Goal: Task Accomplishment & Management: Use online tool/utility

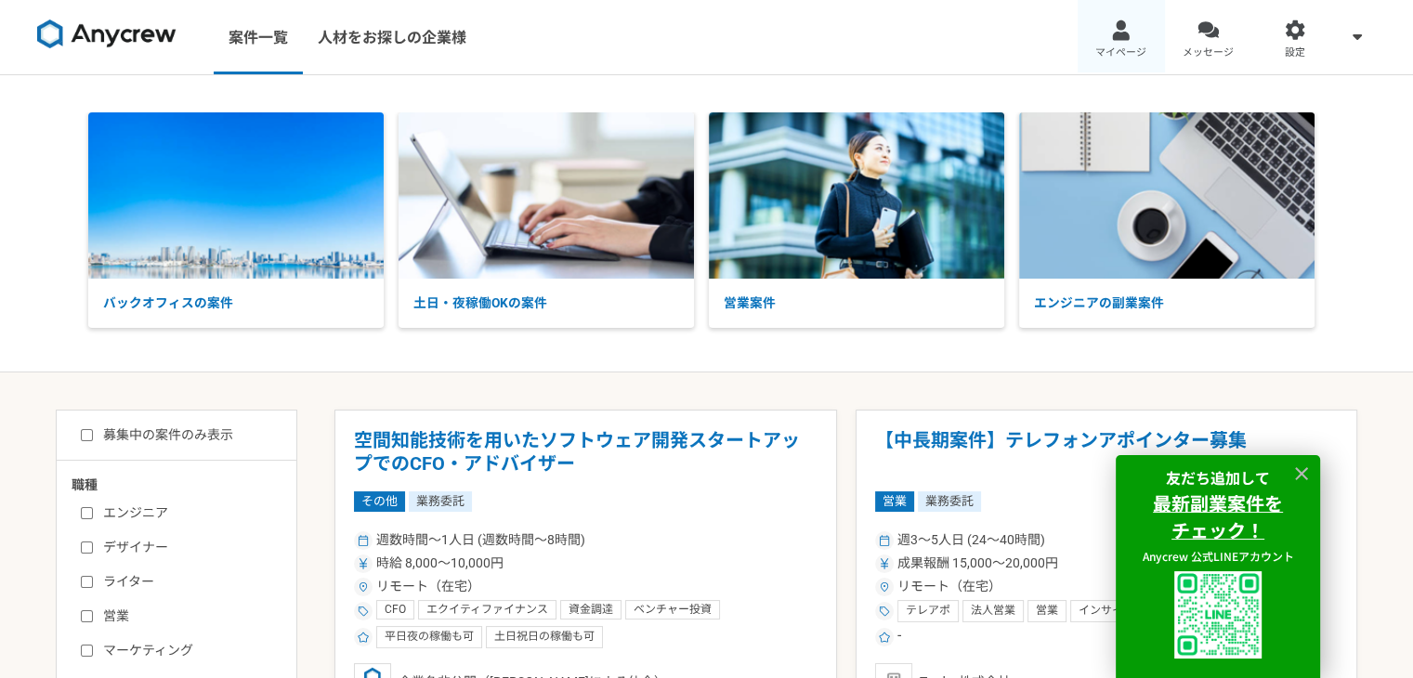
click at [1095, 34] on link "マイページ" at bounding box center [1120, 37] width 87 height 74
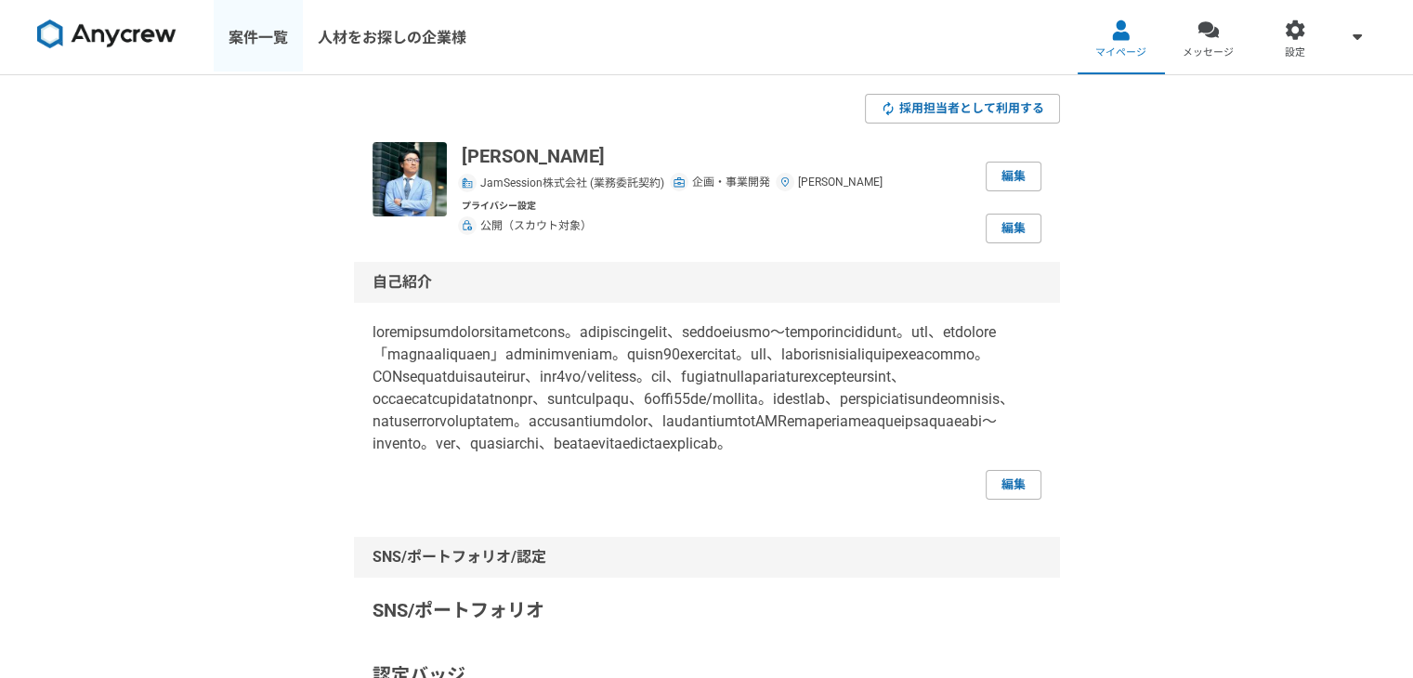
click at [220, 47] on link "案件一覧" at bounding box center [258, 37] width 89 height 74
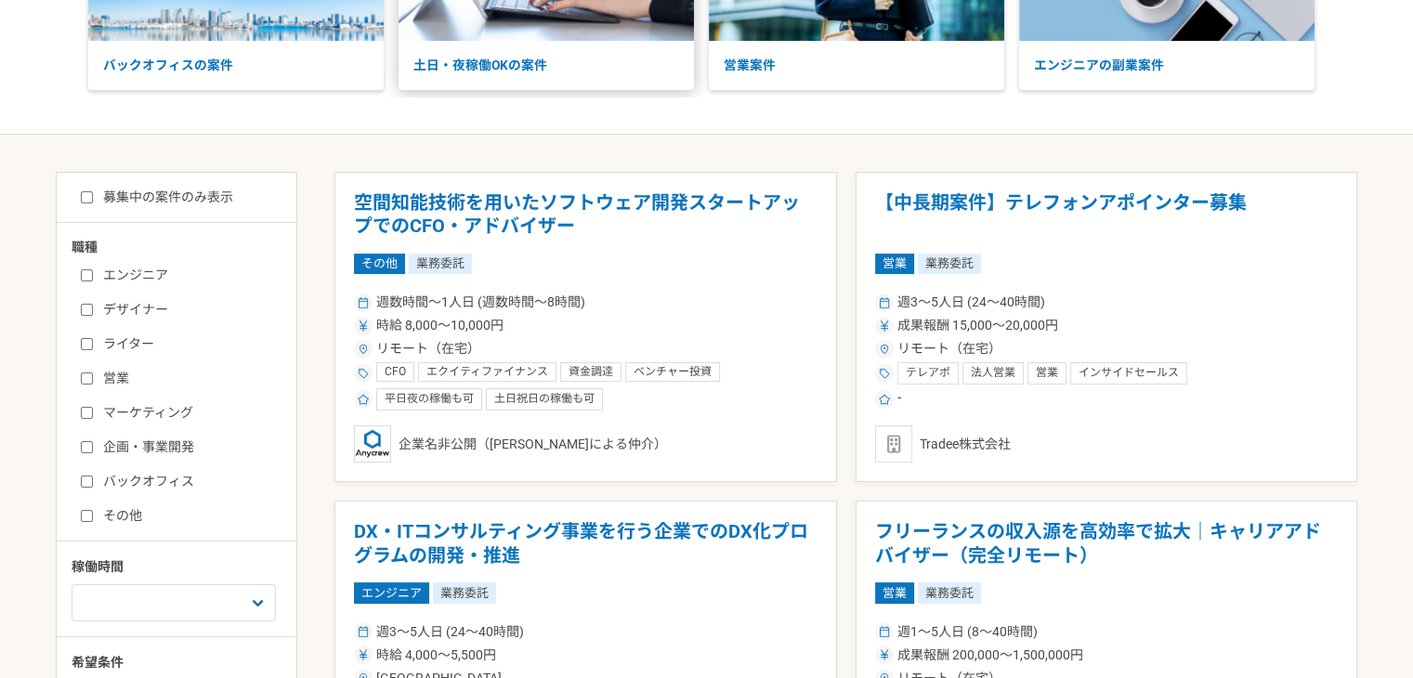
scroll to position [279, 0]
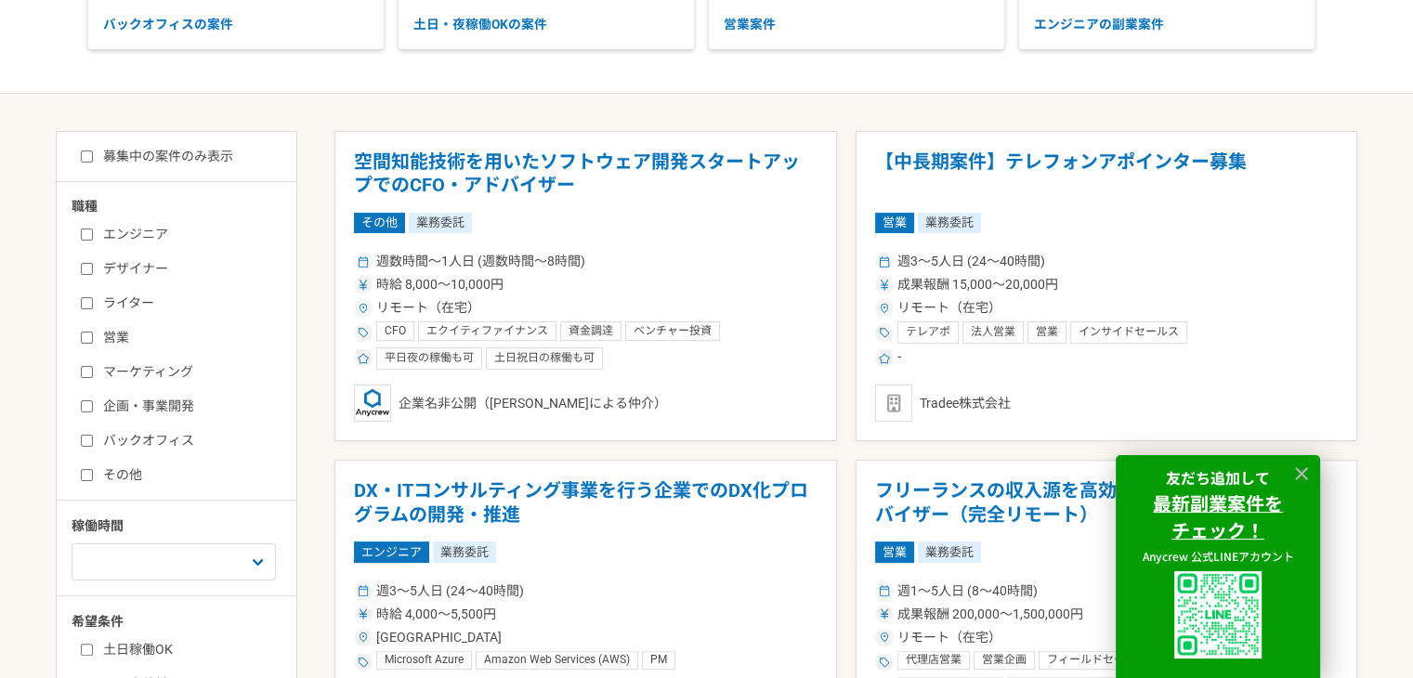
click at [88, 402] on input "企画・事業開発" at bounding box center [87, 406] width 12 height 12
checkbox input "true"
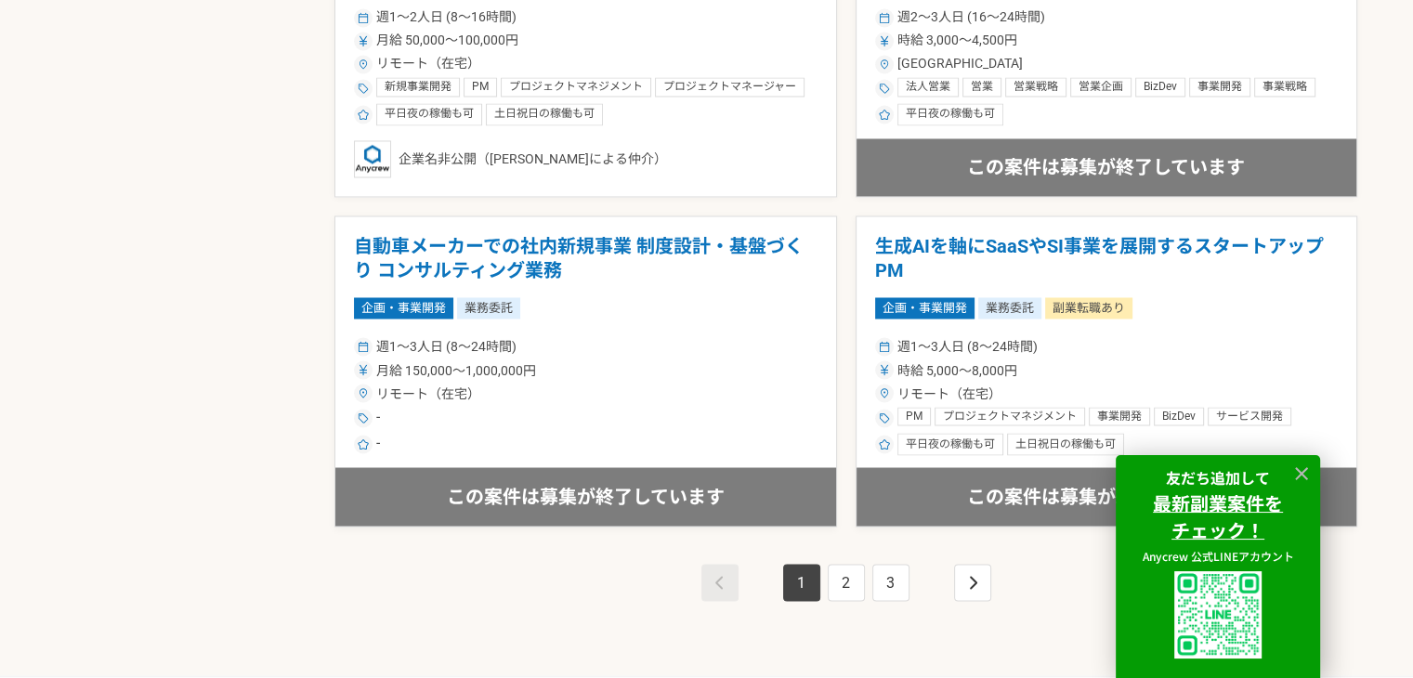
scroll to position [3251, 0]
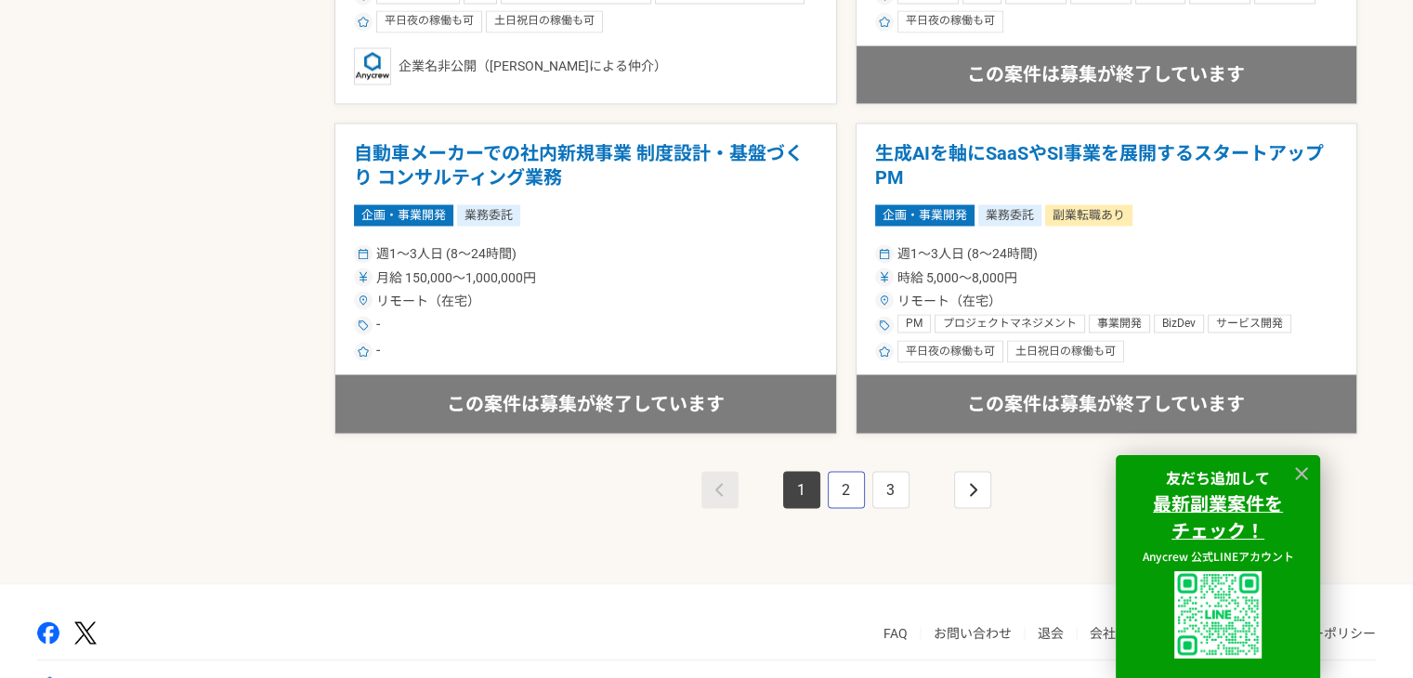
click at [834, 482] on link "2" at bounding box center [846, 489] width 37 height 37
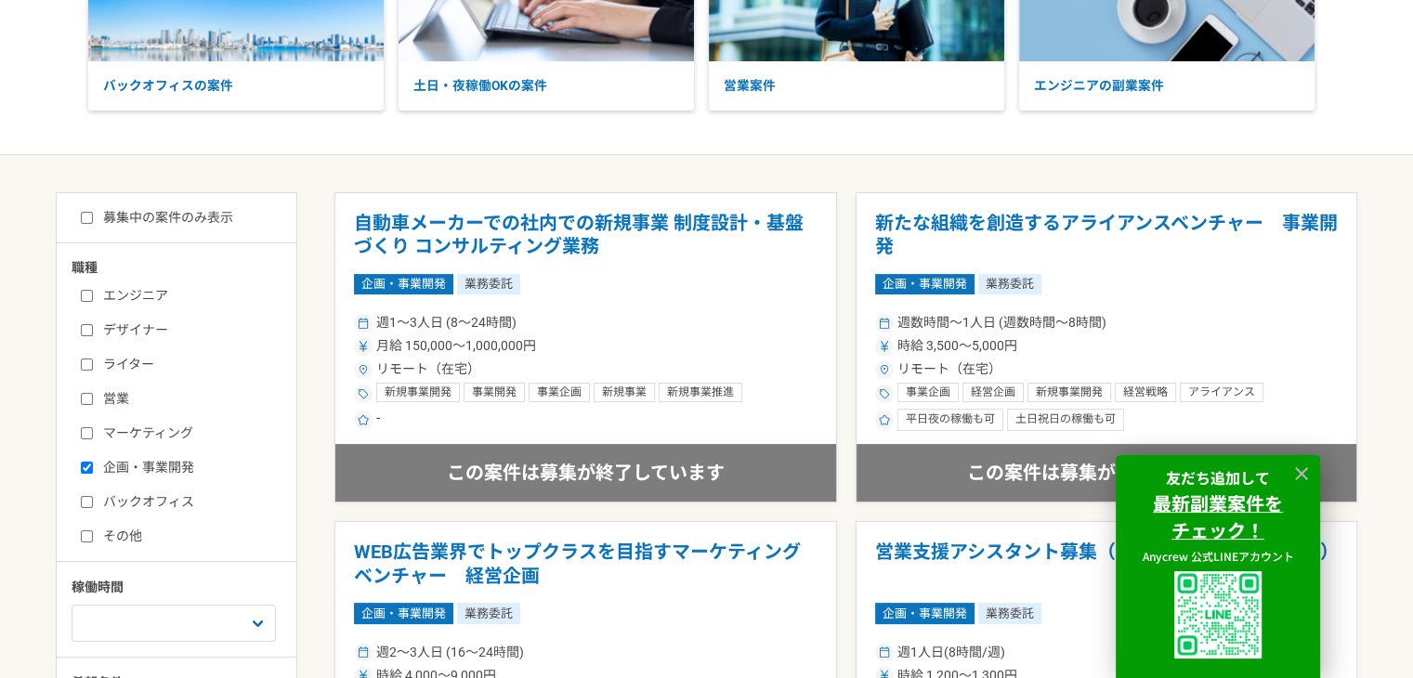
scroll to position [186, 0]
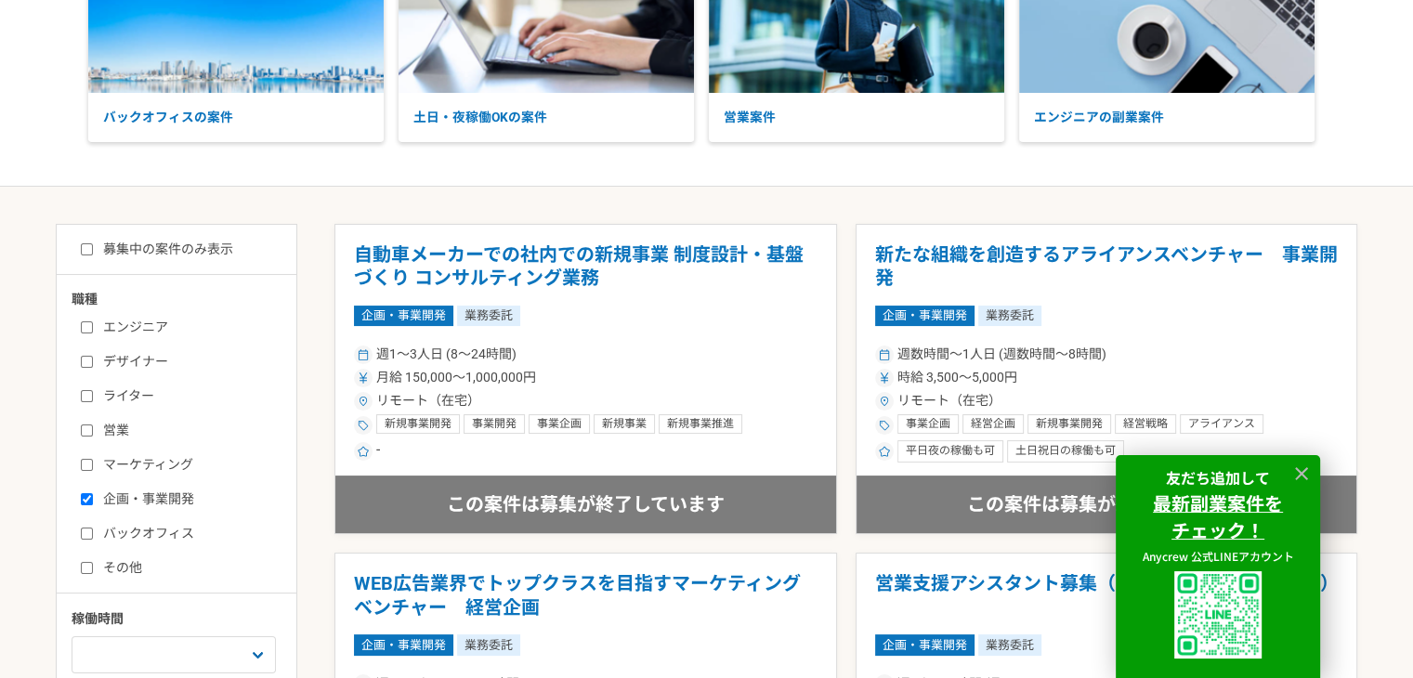
click at [89, 244] on input "募集中の案件のみ表示" at bounding box center [87, 249] width 12 height 12
checkbox input "true"
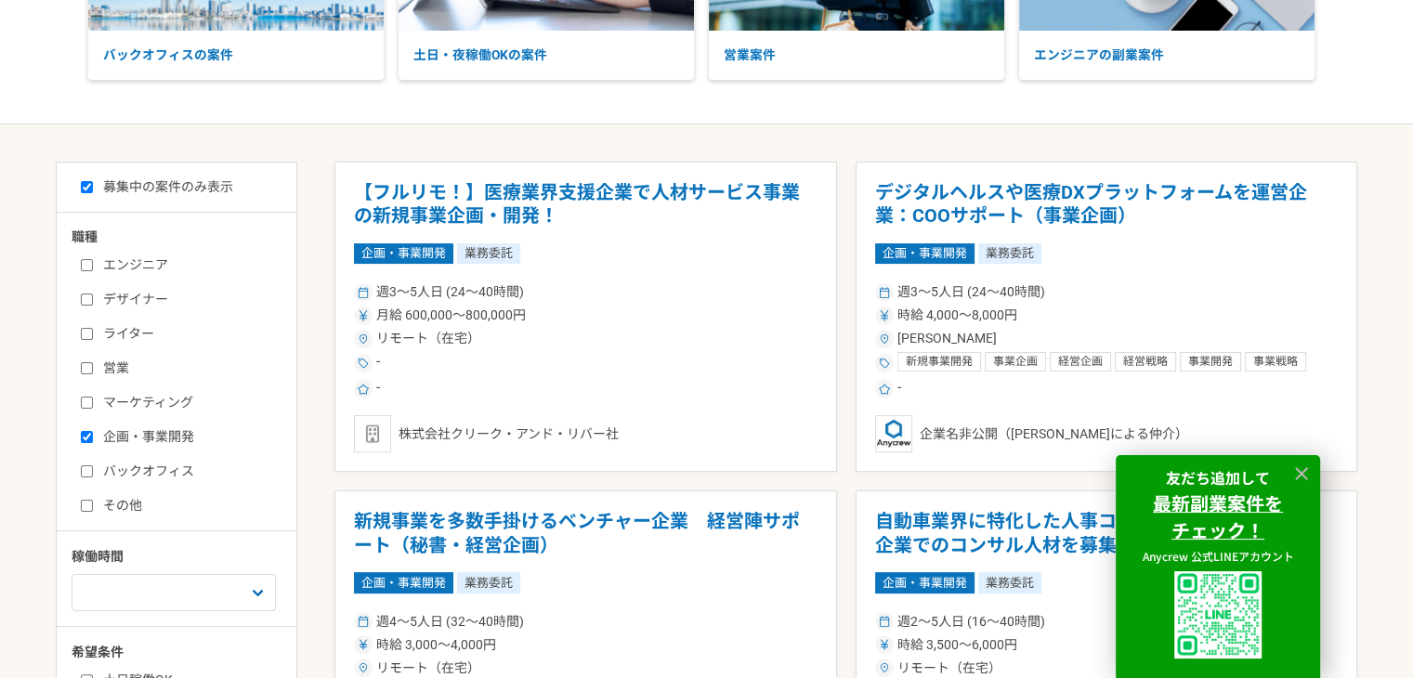
scroll to position [50, 0]
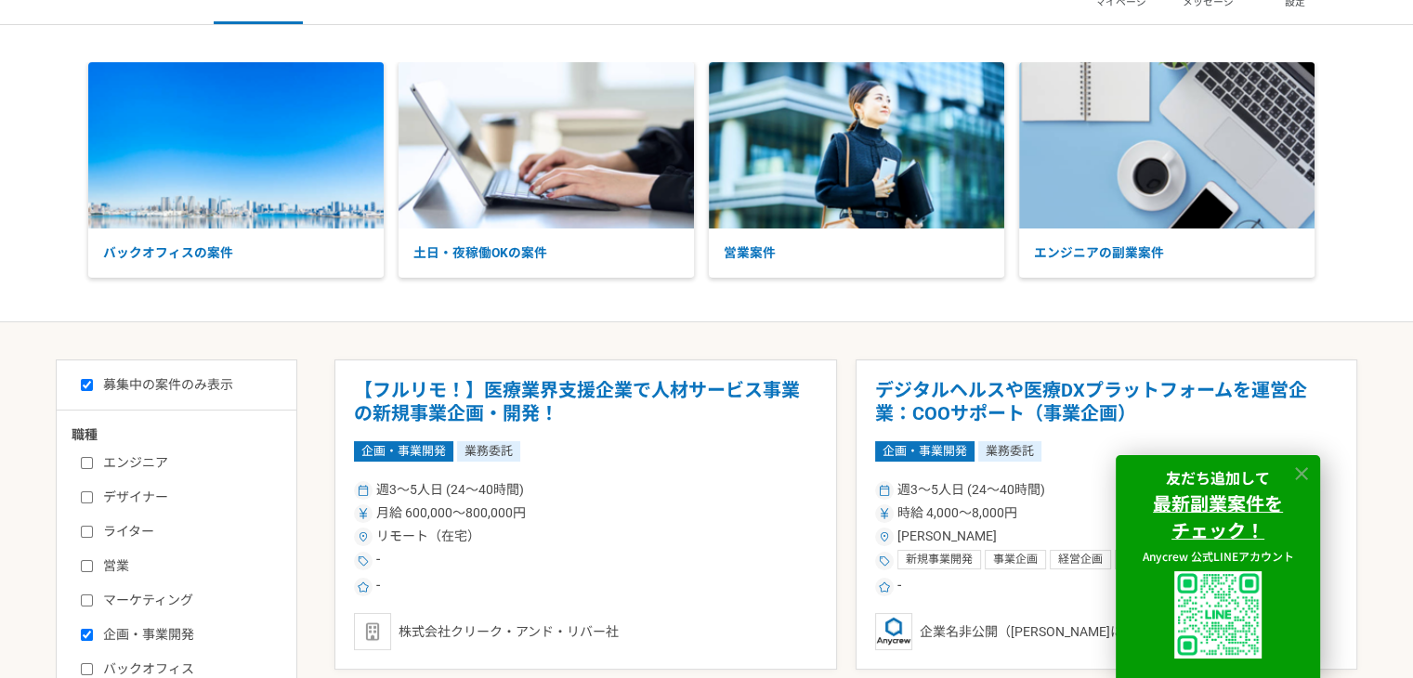
click at [1306, 475] on icon at bounding box center [1301, 473] width 21 height 21
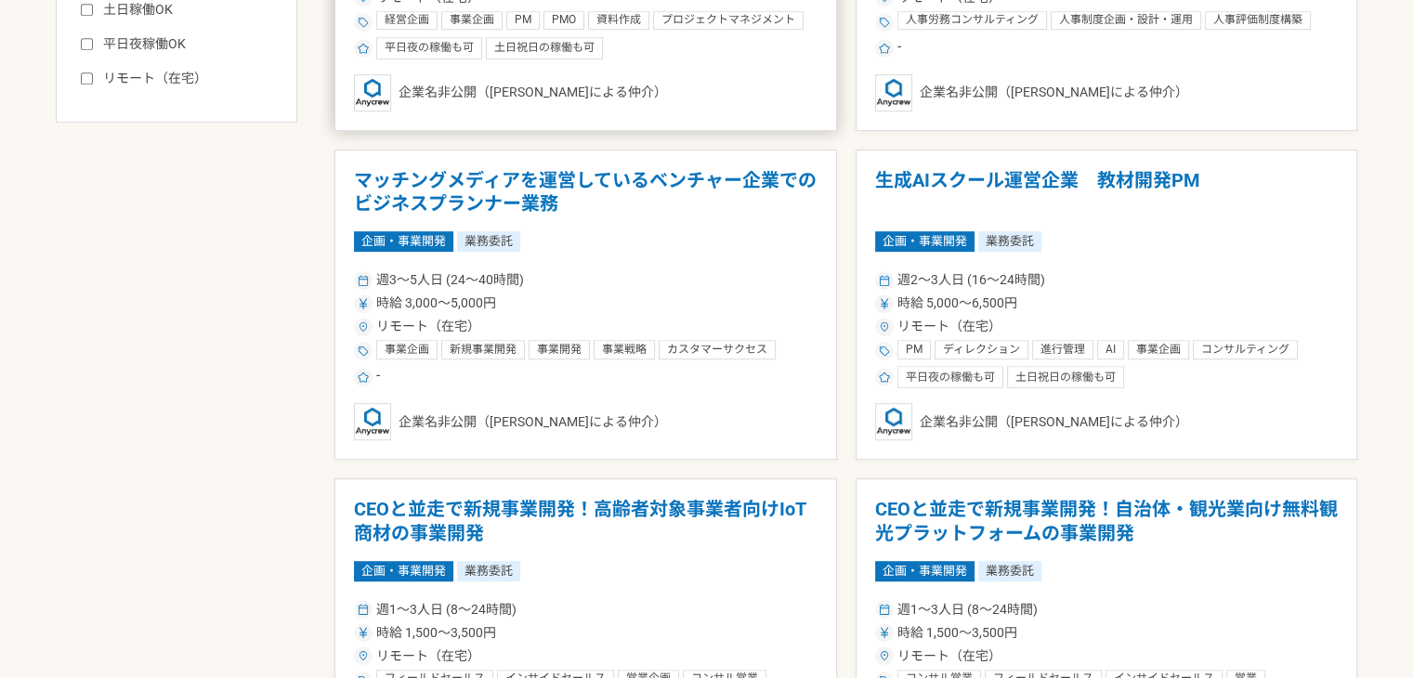
scroll to position [700, 0]
